Goal: Navigation & Orientation: Go to known website

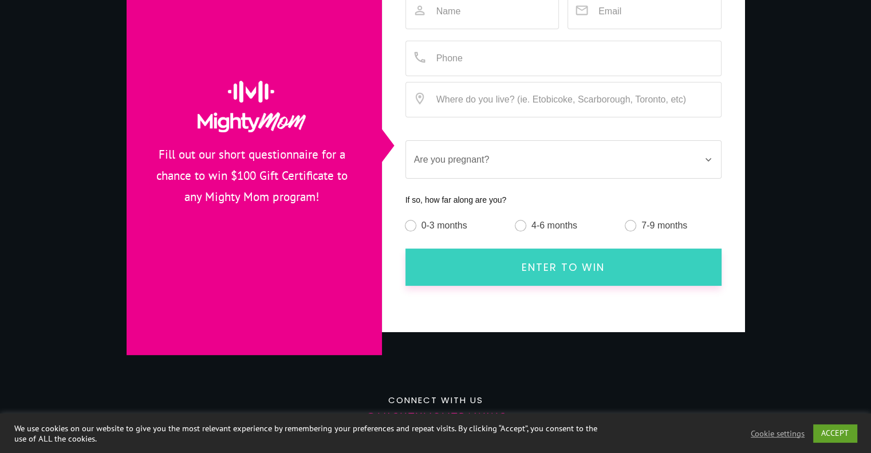
scroll to position [217, 0]
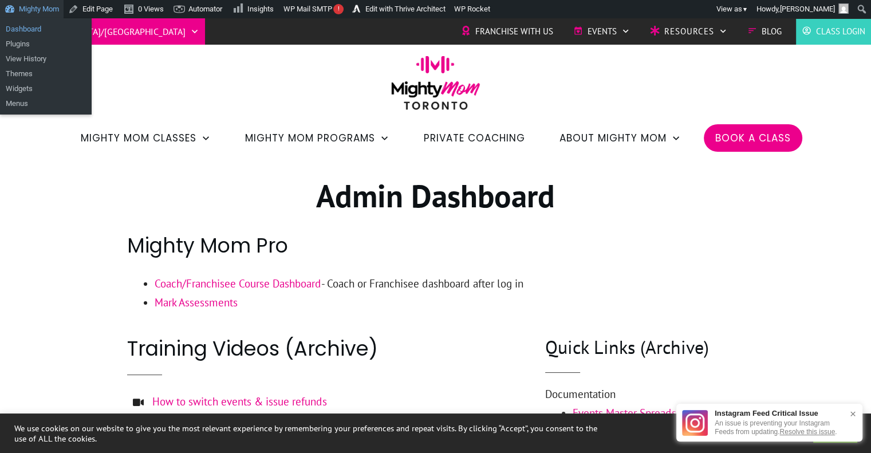
click at [35, 34] on link "Dashboard" at bounding box center [46, 29] width 92 height 15
